Goal: Transaction & Acquisition: Purchase product/service

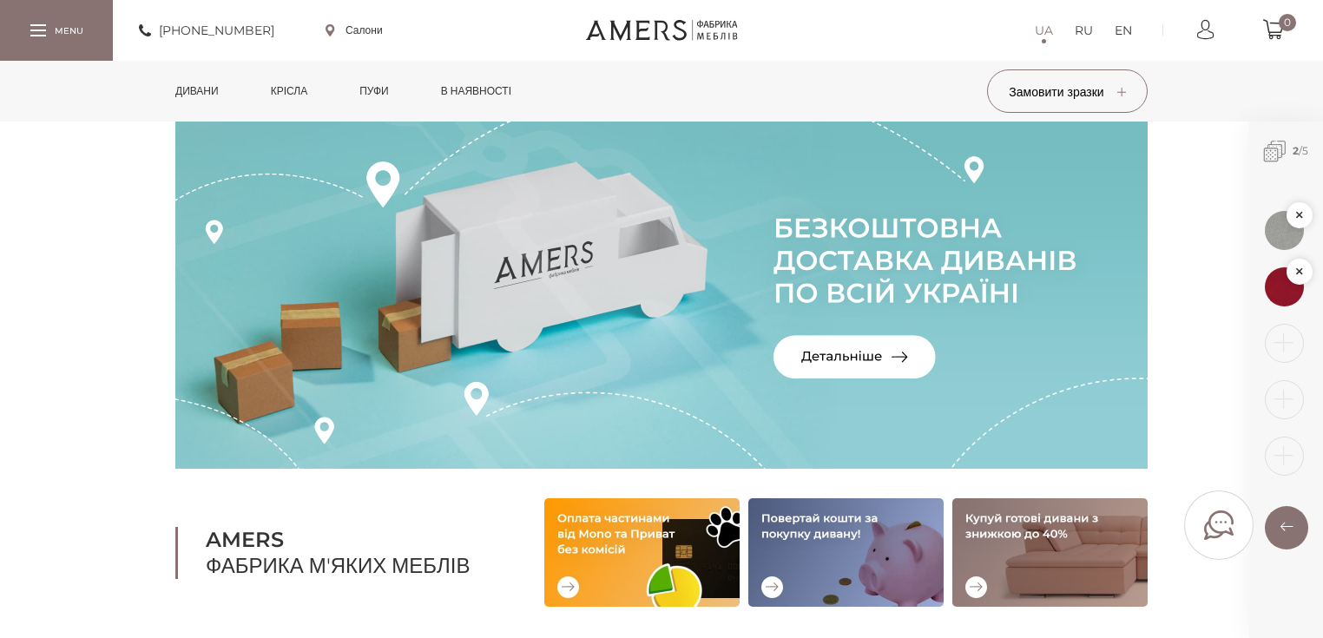
click at [199, 97] on link "Дивани" at bounding box center [196, 91] width 69 height 61
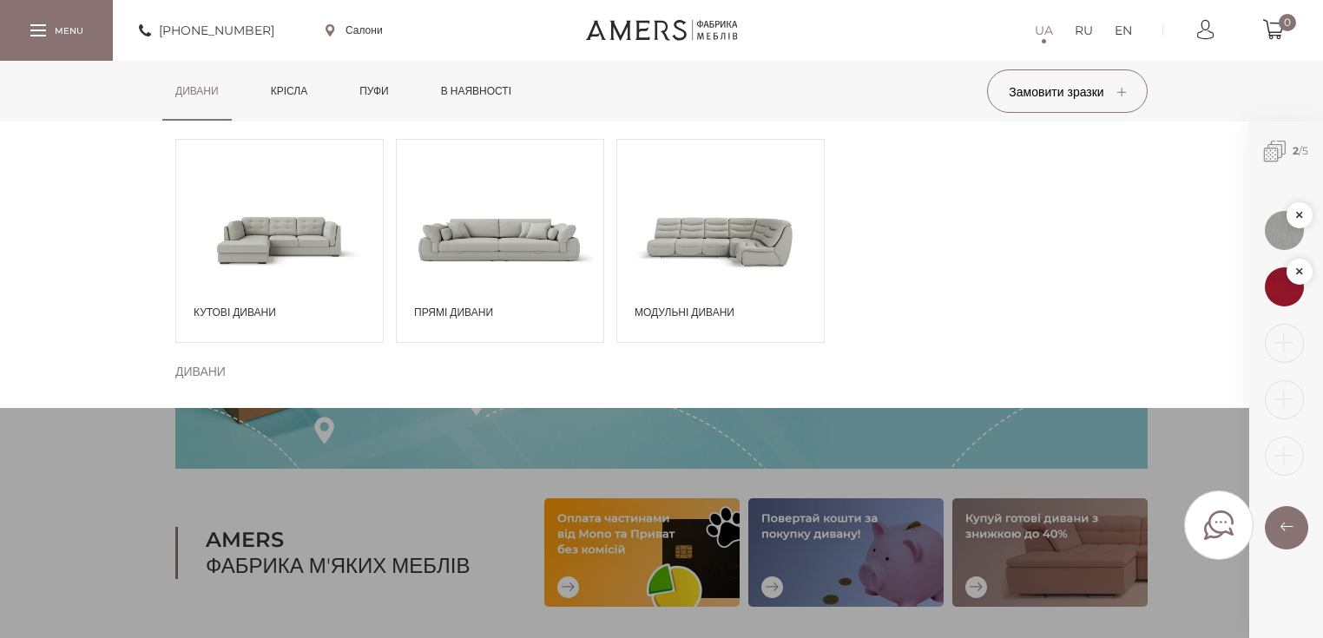
click at [259, 296] on span at bounding box center [279, 239] width 207 height 121
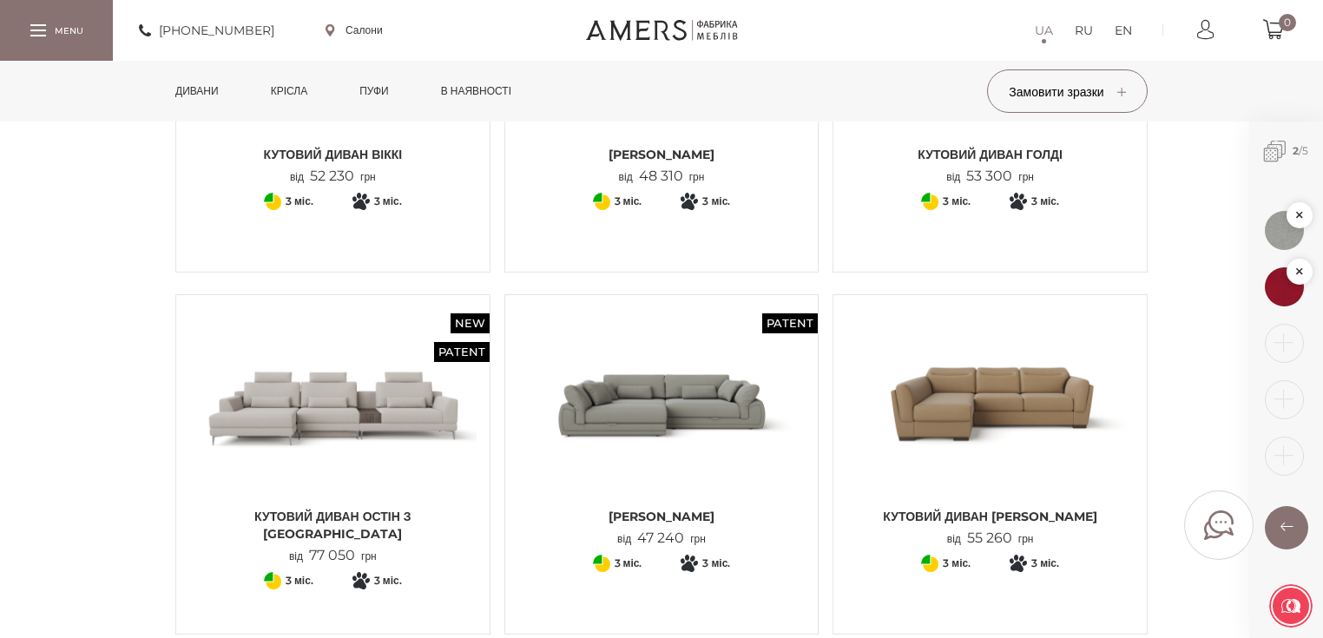
scroll to position [417, 0]
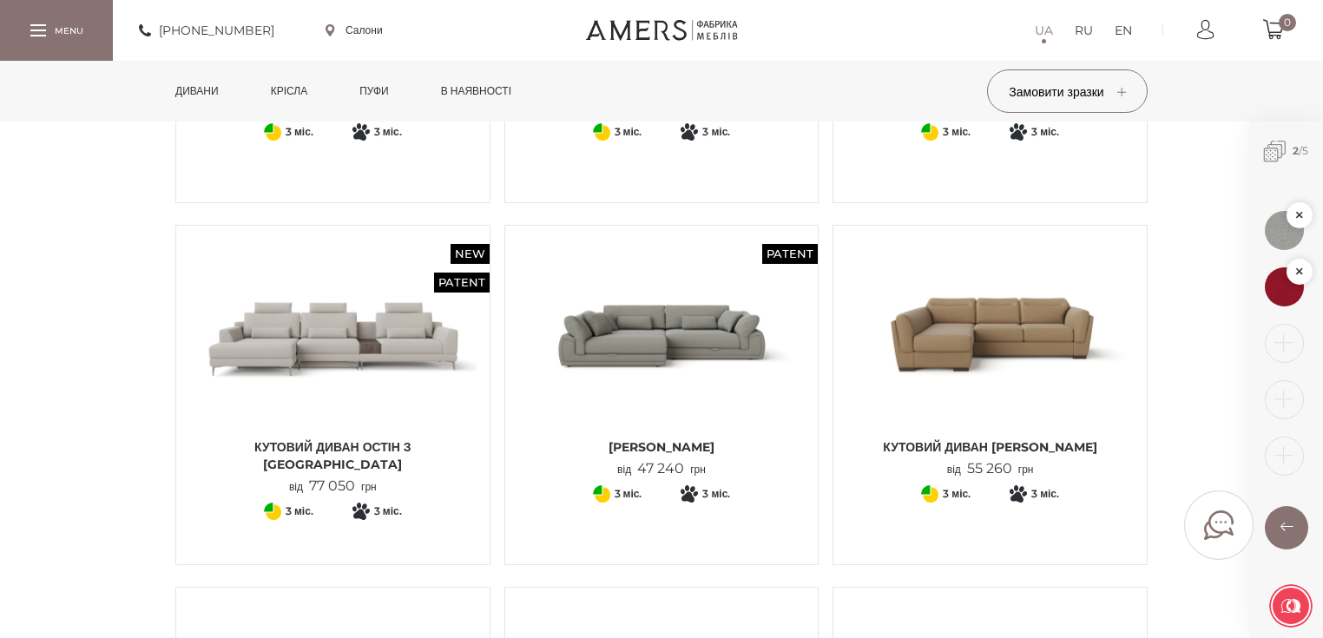
click at [704, 450] on span "[PERSON_NAME]" at bounding box center [661, 446] width 287 height 17
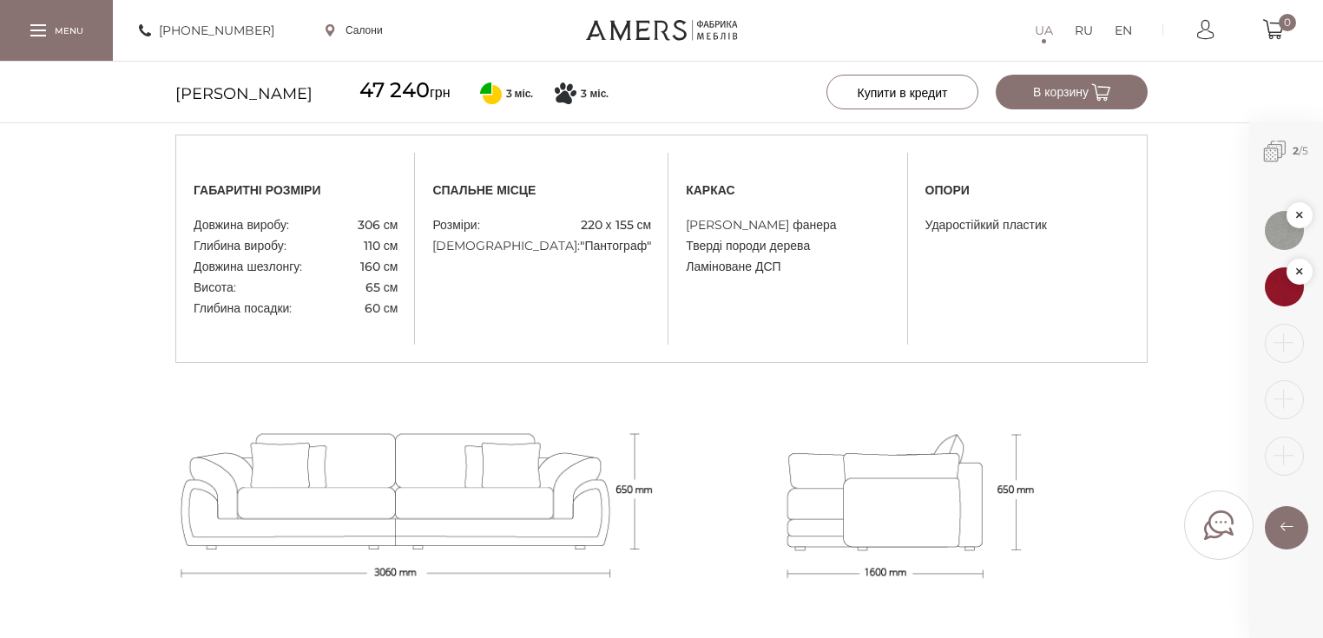
scroll to position [1527, 0]
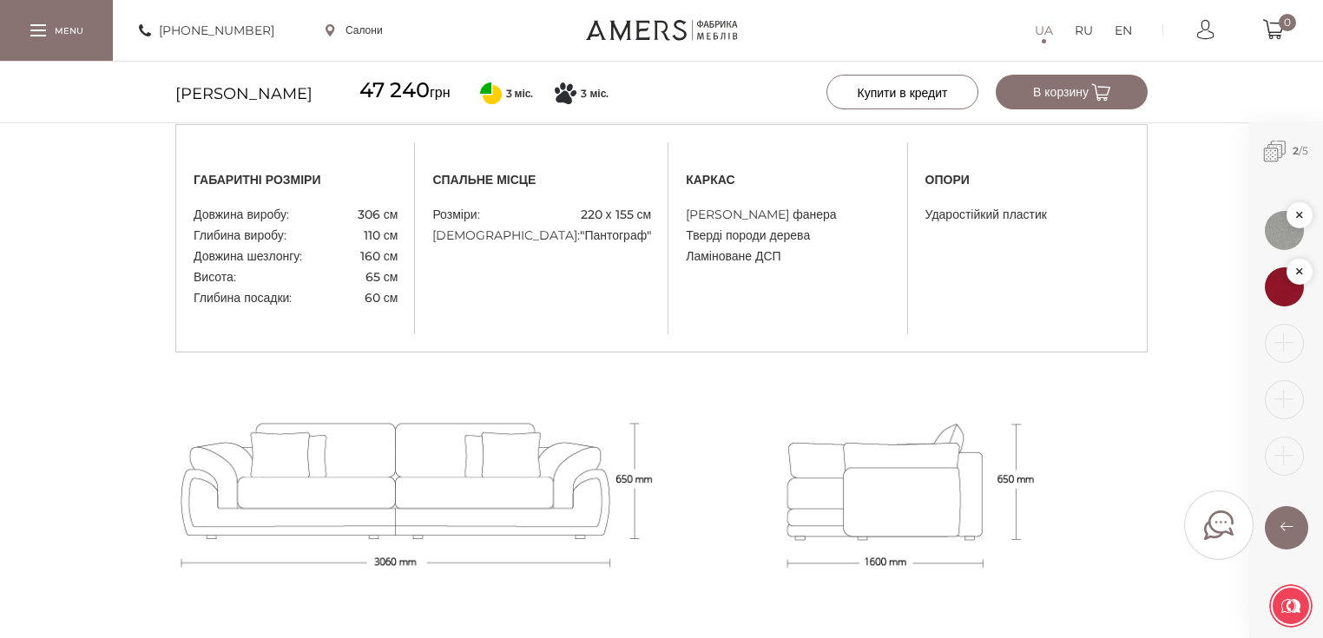
scroll to position [1562, 0]
